Goal: Communication & Community: Answer question/provide support

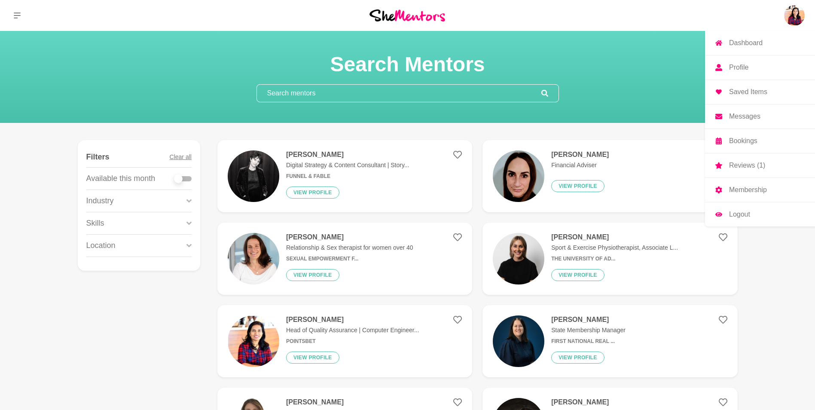
click at [750, 115] on p "Messages" at bounding box center [744, 116] width 31 height 7
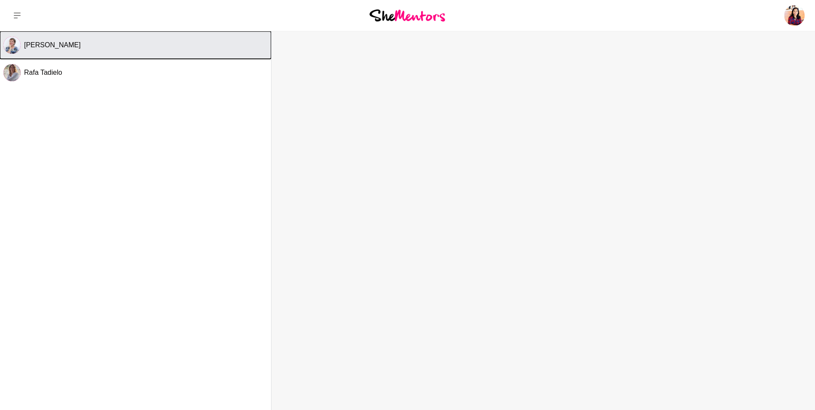
click at [204, 58] on button "[PERSON_NAME]" at bounding box center [135, 44] width 271 height 27
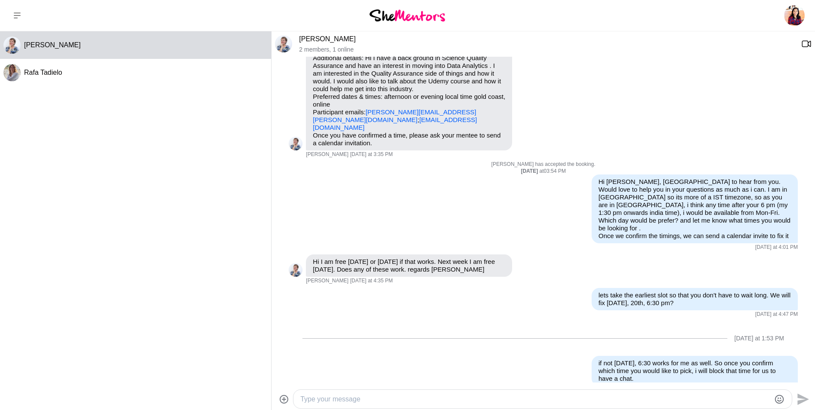
scroll to position [94, 0]
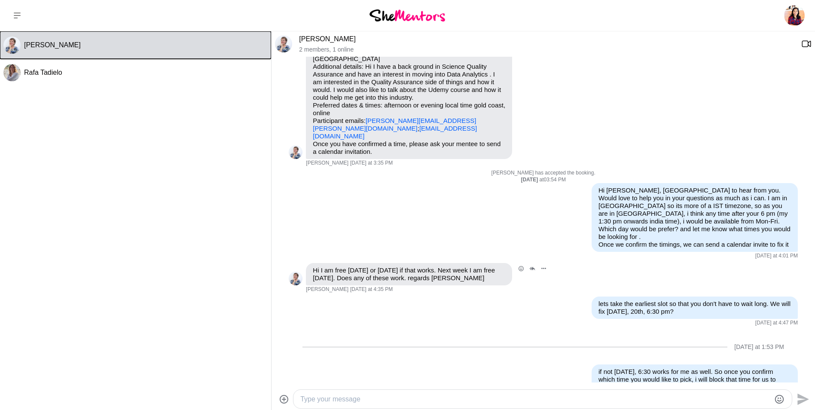
drag, startPoint x: 204, startPoint y: 58, endPoint x: 281, endPoint y: 252, distance: 208.8
click at [281, 252] on div "[PERSON_NAME] [PERSON_NAME] [PERSON_NAME] 2 members , 1 online [DATE] at 3:35 P…" at bounding box center [407, 220] width 815 height 379
click at [433, 393] on div at bounding box center [542, 399] width 498 height 18
click at [436, 399] on textarea "Type your message" at bounding box center [535, 399] width 470 height 10
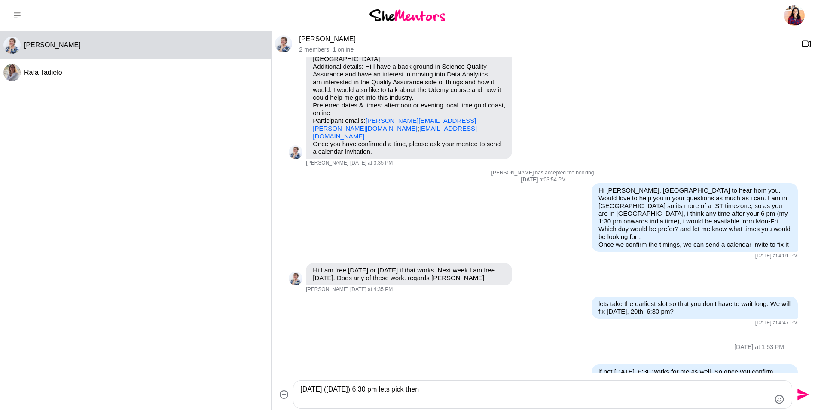
type textarea "[DATE] ([DATE]) 6:30 pm lets pick then"
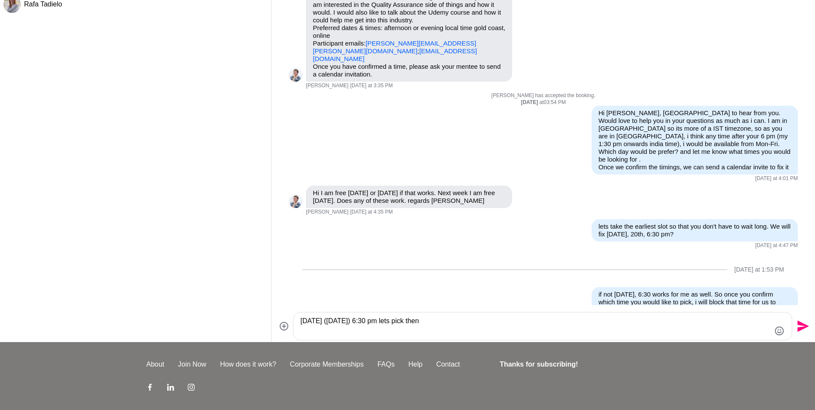
scroll to position [69, 0]
click at [800, 323] on icon "Send" at bounding box center [803, 326] width 12 height 12
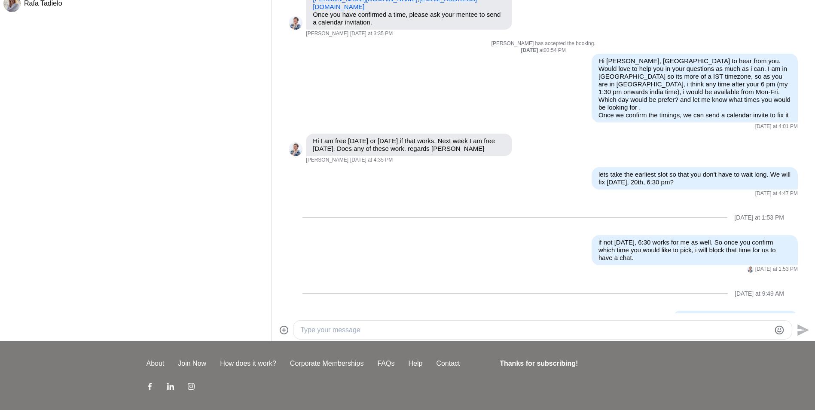
click at [679, 322] on div at bounding box center [542, 329] width 498 height 18
click at [676, 328] on textarea "Type your message" at bounding box center [535, 330] width 470 height 10
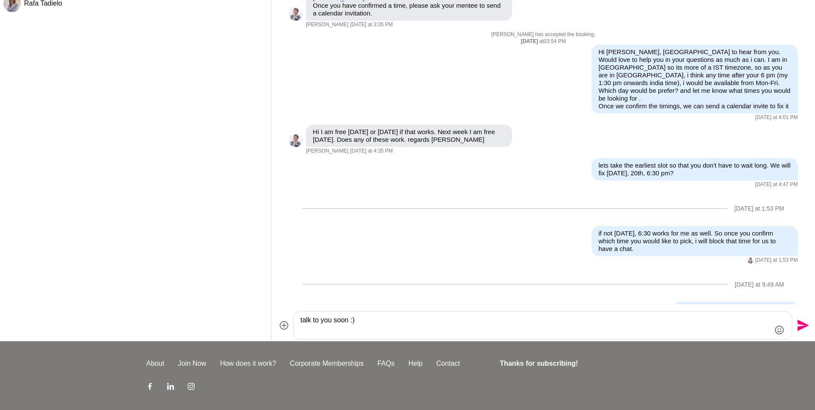
type textarea "talk to you soon :)"
click at [802, 326] on icon "Send" at bounding box center [803, 326] width 12 height 12
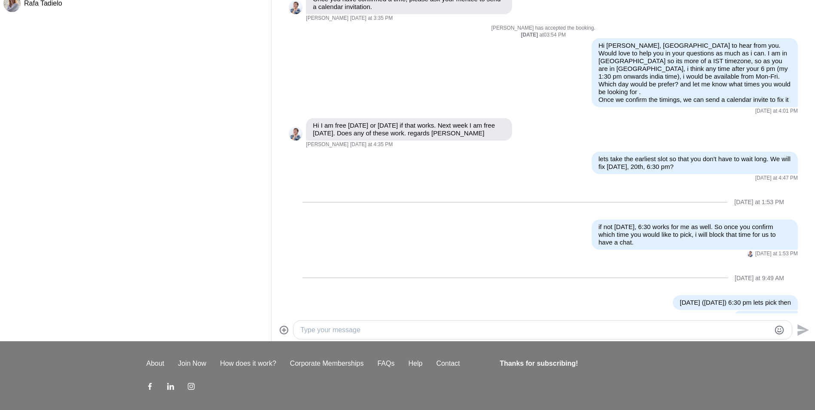
click at [190, 353] on div "About Join Now How does it work? Corporate Memberships FAQs Help Contact Thanks…" at bounding box center [407, 375] width 522 height 69
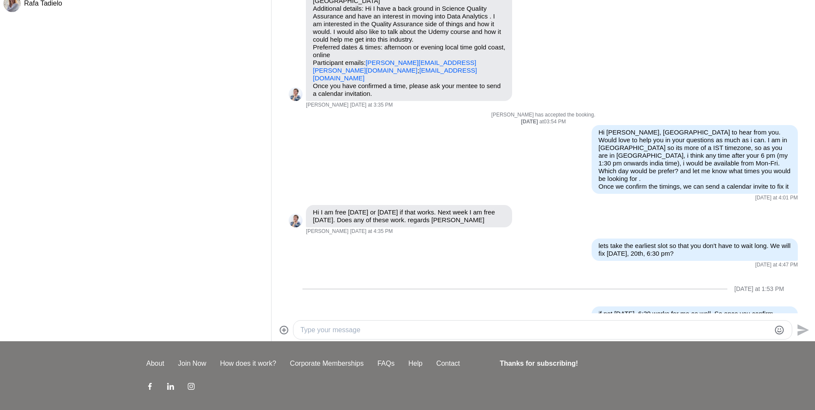
scroll to position [0, 0]
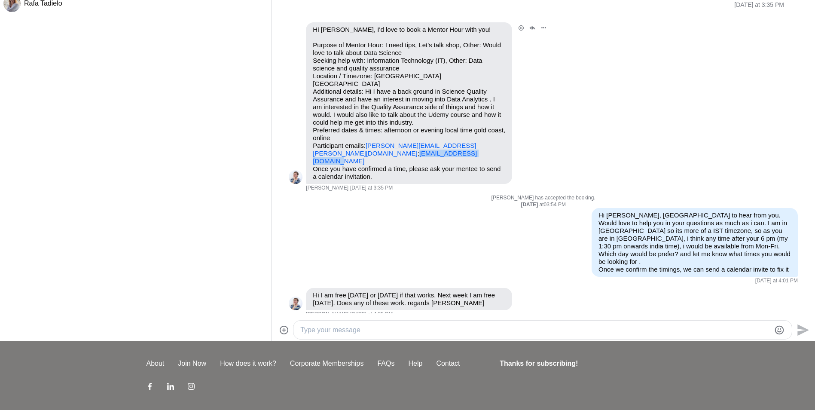
drag, startPoint x: 388, startPoint y: 146, endPoint x: 309, endPoint y: 146, distance: 79.5
click at [309, 146] on div "Hi [PERSON_NAME], I'd love to book a Mentor Hour with you! Purpose of Mentor Ho…" at bounding box center [409, 103] width 206 height 162
copy link "[EMAIL_ADDRESS][DOMAIN_NAME]"
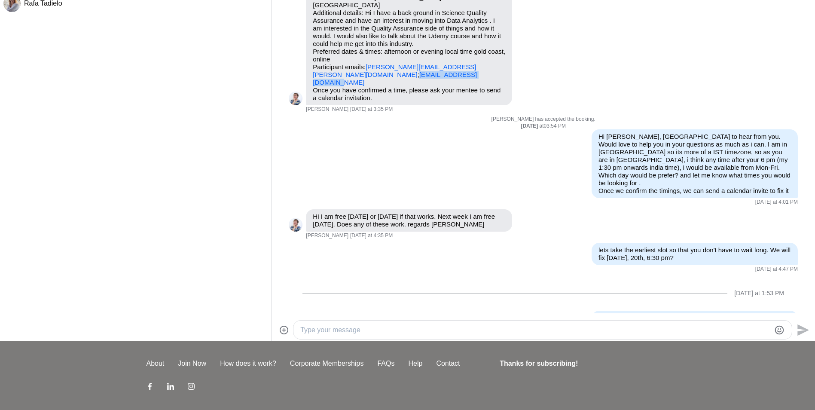
scroll to position [170, 0]
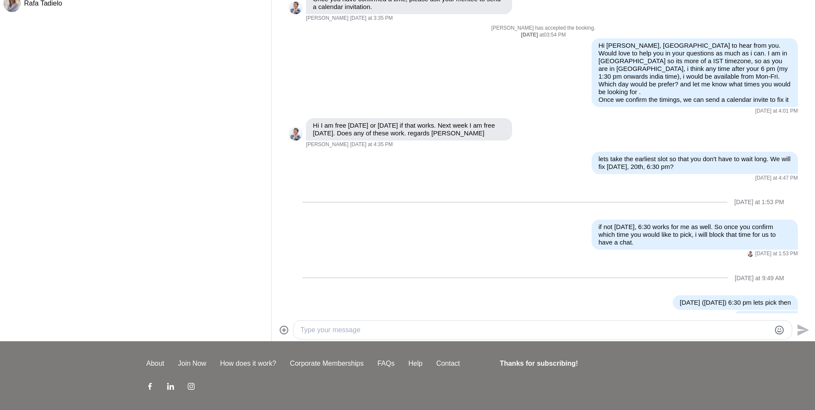
click at [708, 328] on textarea "Type your message" at bounding box center [535, 330] width 470 height 10
type textarea "Have sent the invite with the link."
click at [799, 327] on icon "Send" at bounding box center [803, 330] width 12 height 12
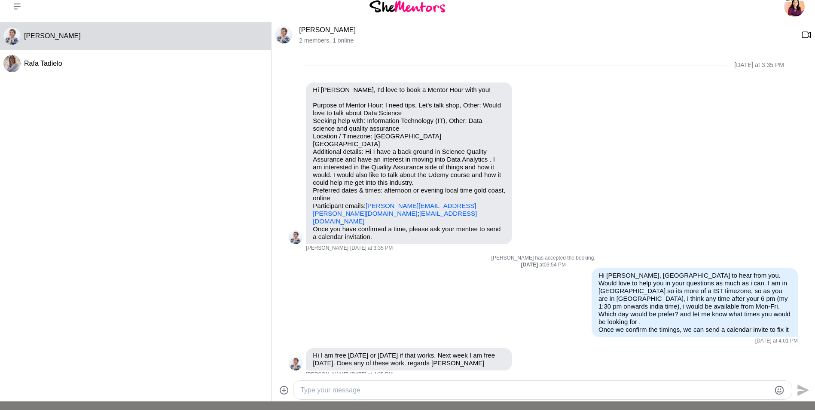
scroll to position [0, 0]
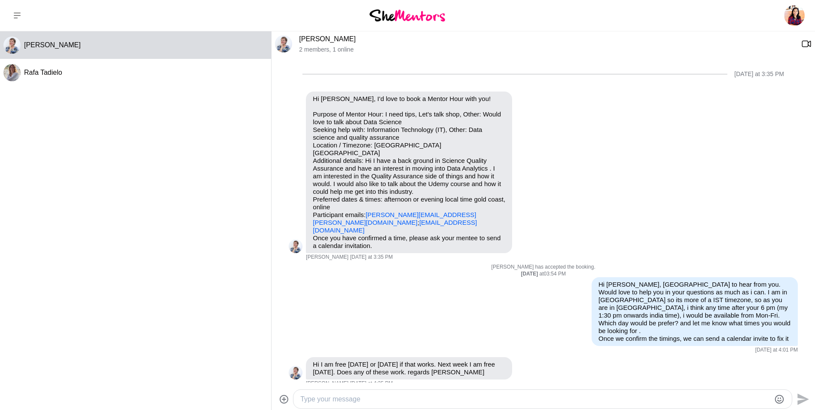
click at [305, 37] on link "[PERSON_NAME]" at bounding box center [327, 38] width 57 height 7
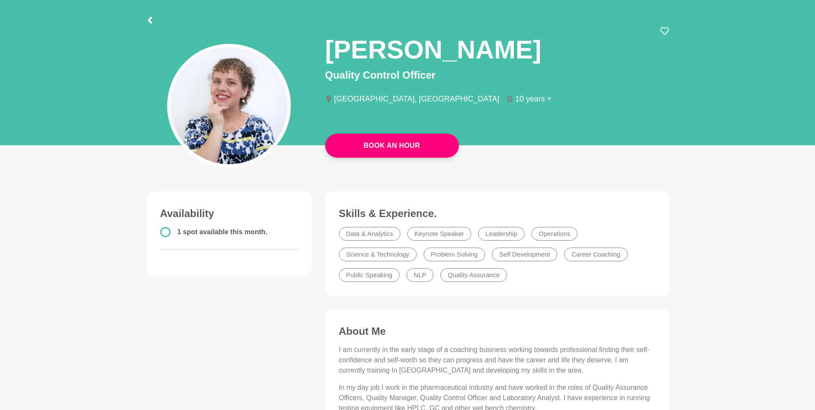
scroll to position [40, 0]
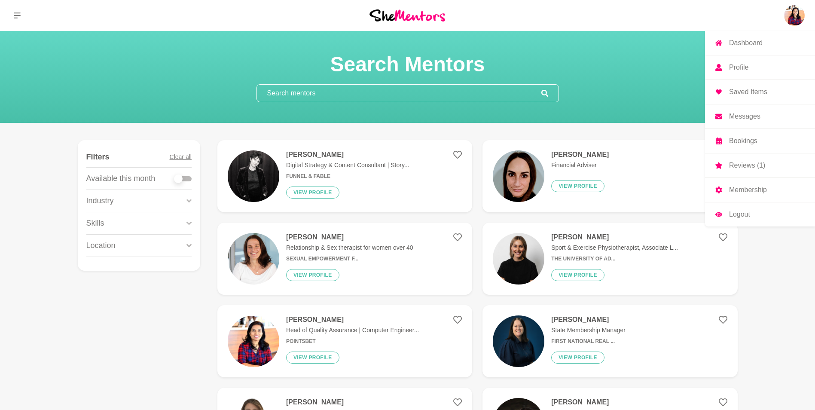
click at [799, 20] on img at bounding box center [794, 15] width 21 height 21
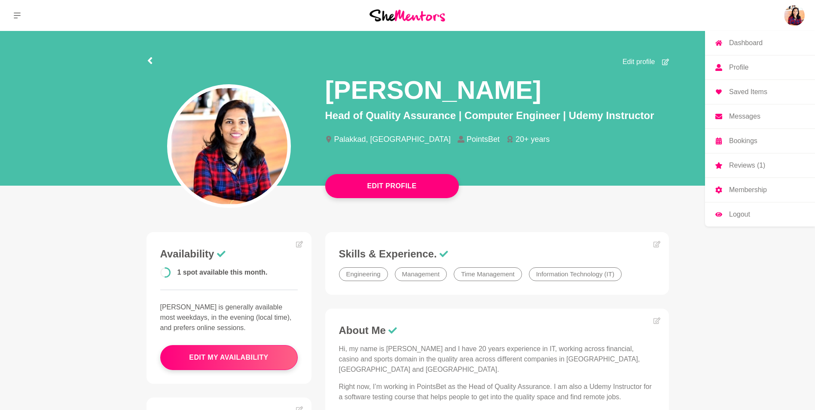
click at [743, 114] on p "Messages" at bounding box center [744, 116] width 31 height 7
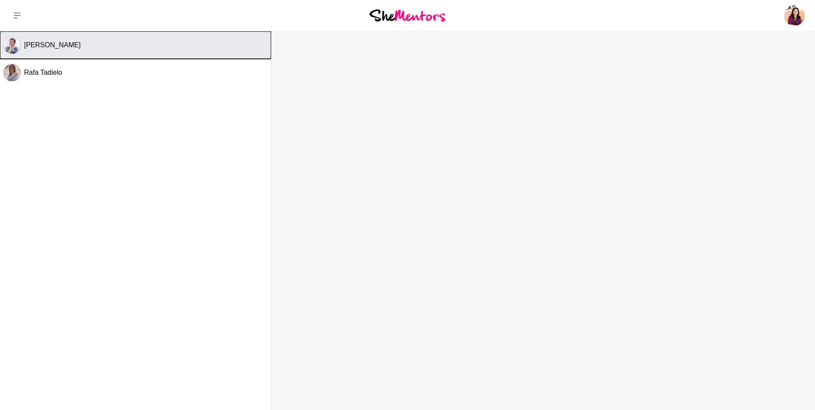
click at [102, 39] on button "[PERSON_NAME]" at bounding box center [135, 44] width 271 height 27
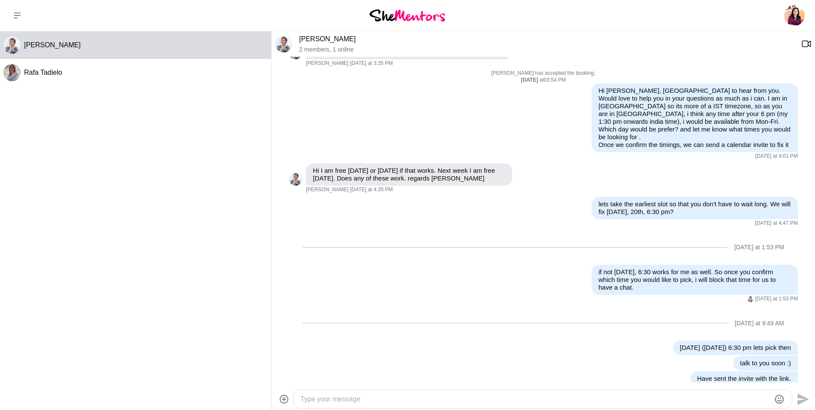
scroll to position [185, 0]
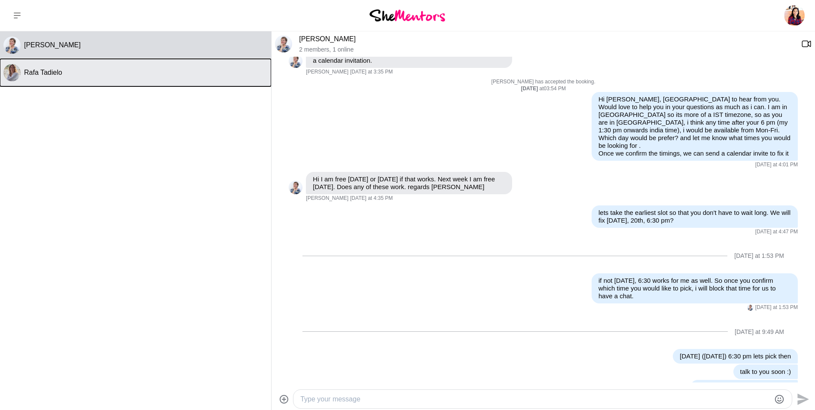
click at [105, 75] on div "Rafa Tadielo" at bounding box center [146, 72] width 244 height 9
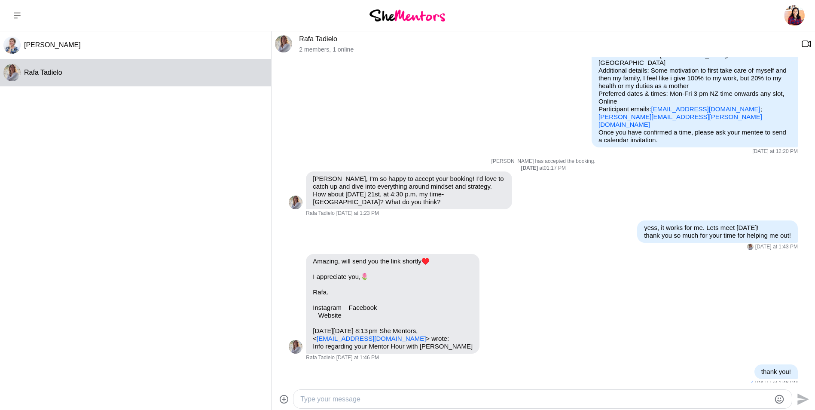
scroll to position [137, 0]
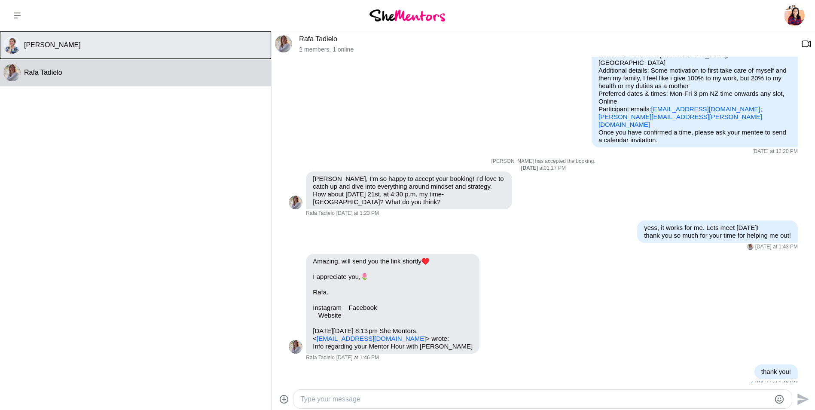
click at [39, 44] on span "[PERSON_NAME]" at bounding box center [52, 44] width 57 height 7
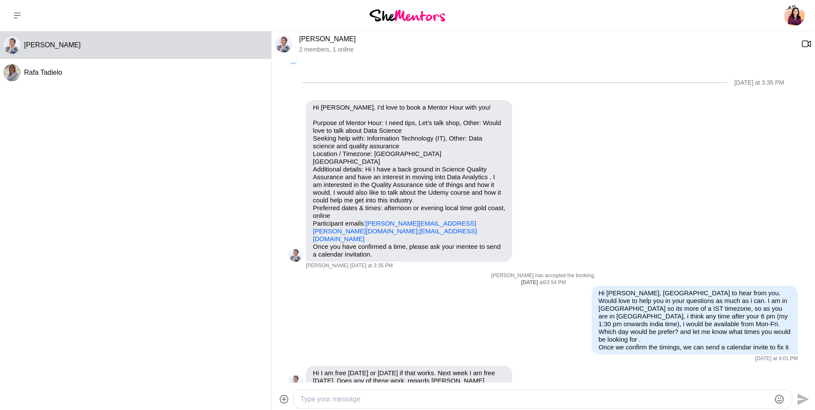
scroll to position [185, 0]
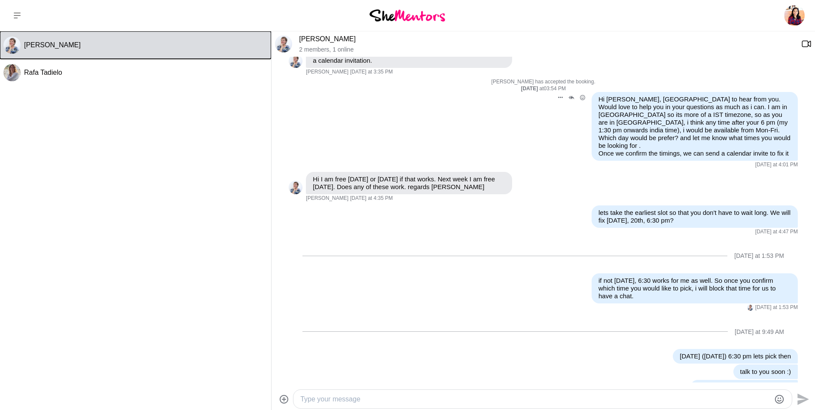
drag, startPoint x: 39, startPoint y: 44, endPoint x: 414, endPoint y: 92, distance: 378.2
click at [414, 92] on div "[PERSON_NAME] [PERSON_NAME] [PERSON_NAME] 2 members , 1 online [DATE] at 3:35 P…" at bounding box center [407, 220] width 815 height 379
